Goal: Find specific page/section: Find specific page/section

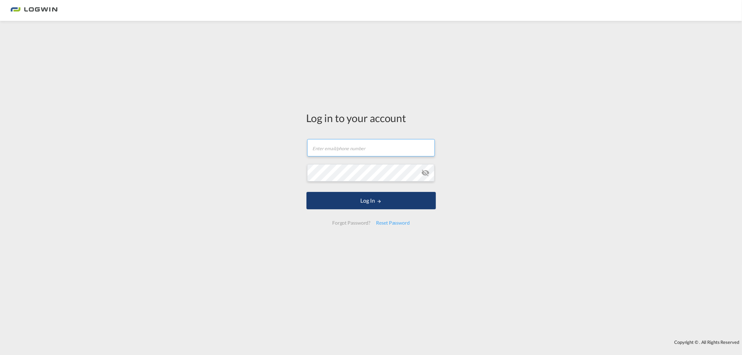
type input "[PERSON_NAME][EMAIL_ADDRESS][PERSON_NAME][DOMAIN_NAME]"
click at [364, 197] on button "Log In" at bounding box center [370, 200] width 129 height 17
